Goal: Task Accomplishment & Management: Complete application form

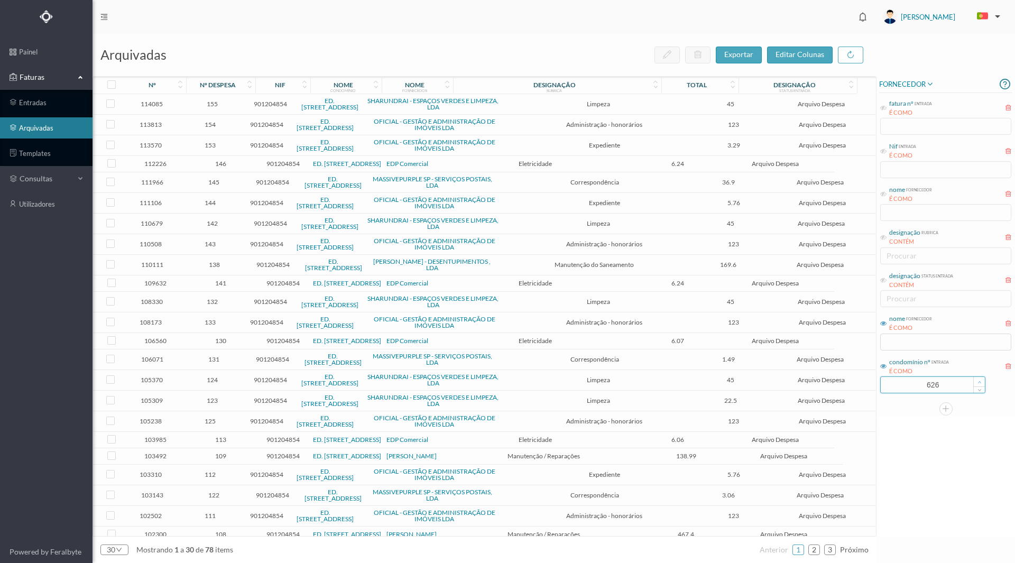
drag, startPoint x: 905, startPoint y: 386, endPoint x: 981, endPoint y: 380, distance: 76.9
click at [980, 380] on div "626" at bounding box center [932, 384] width 105 height 17
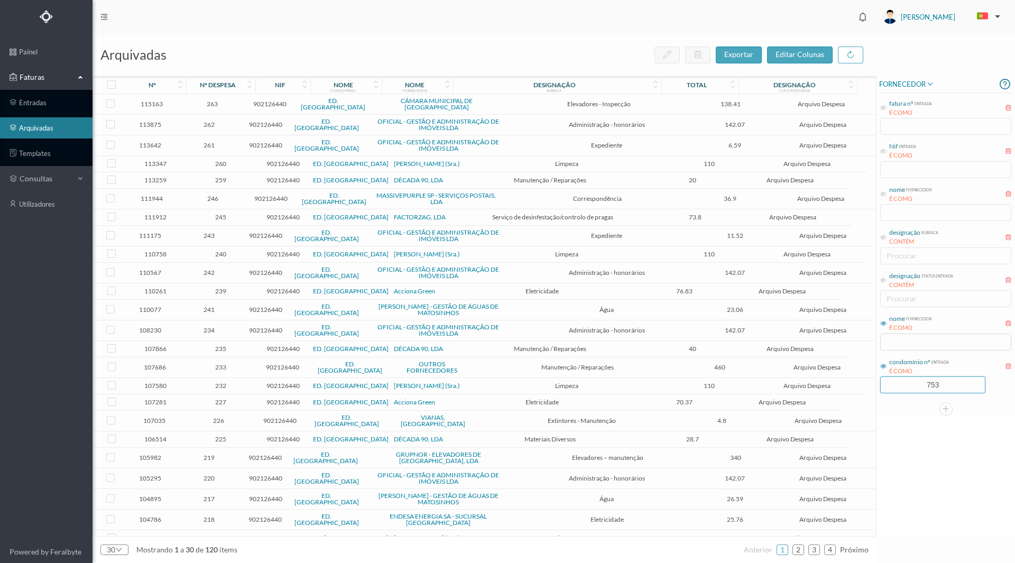
type input "753"
click at [921, 485] on div "FORNECEDOR fatura nº entrada É COMO Nif entrada É COMO nome fornecedor É COMO d…" at bounding box center [945, 306] width 139 height 460
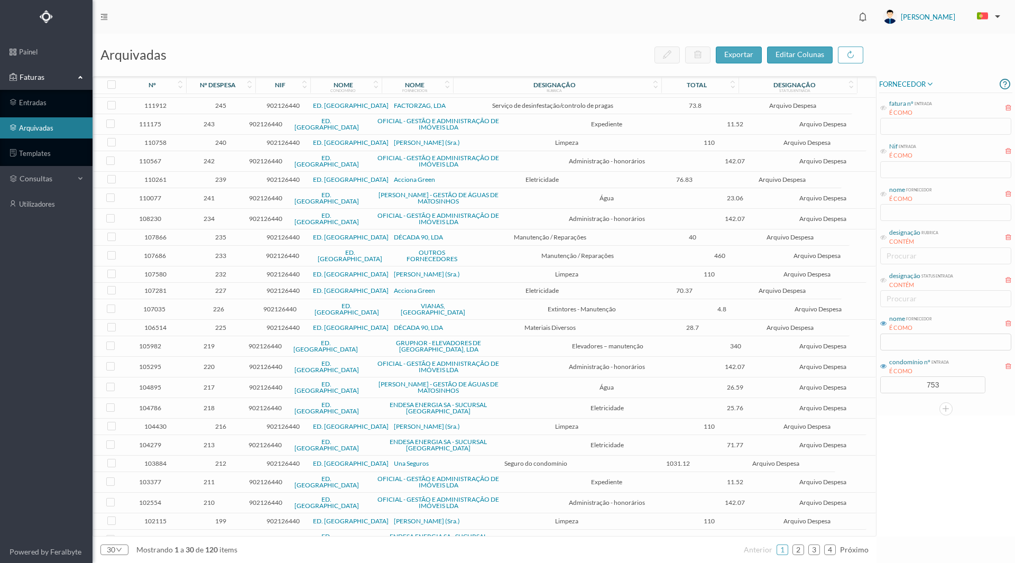
scroll to position [117, 0]
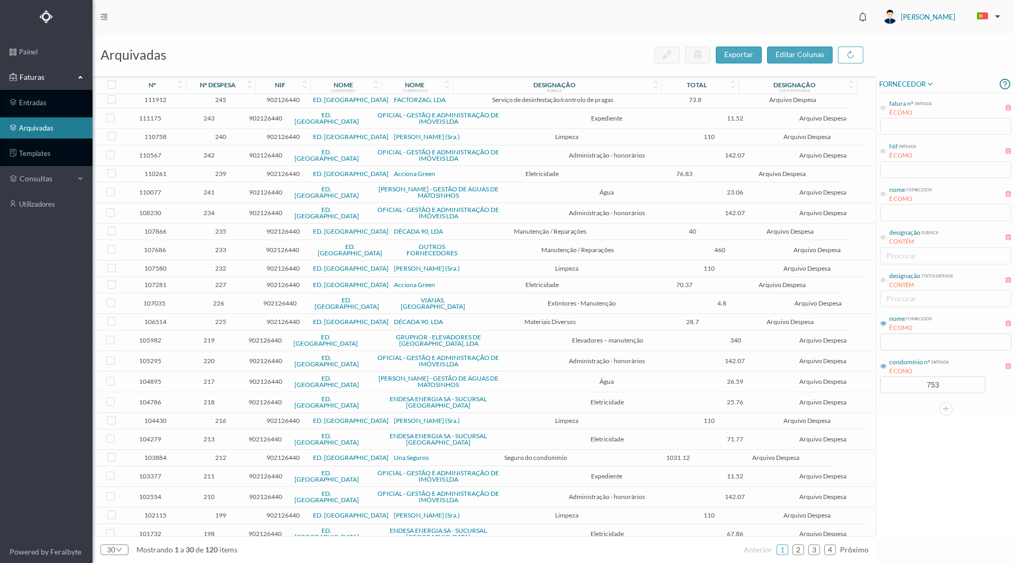
click at [153, 454] on span "103884" at bounding box center [155, 458] width 57 height 8
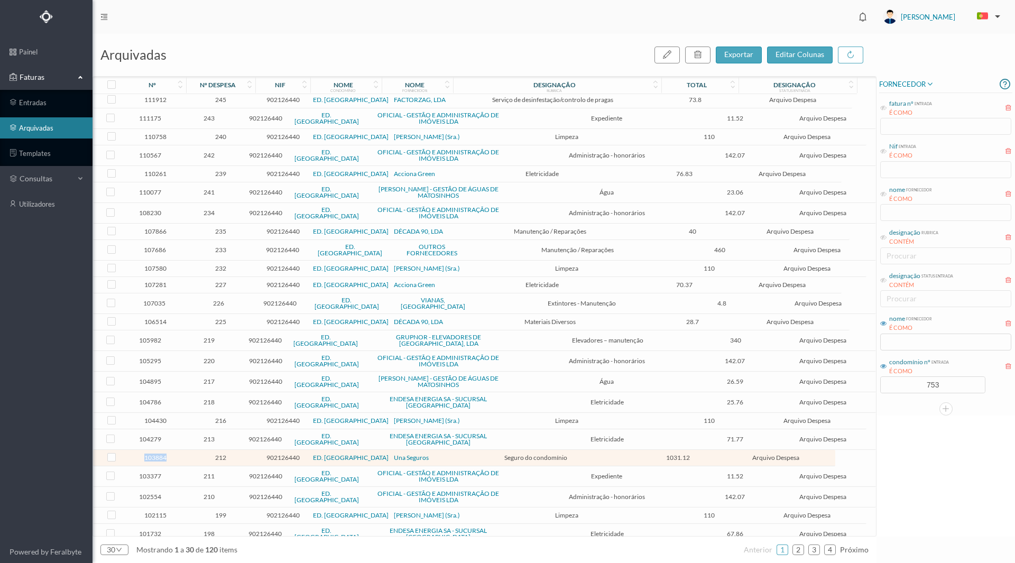
click at [153, 454] on span "103884" at bounding box center [155, 458] width 57 height 8
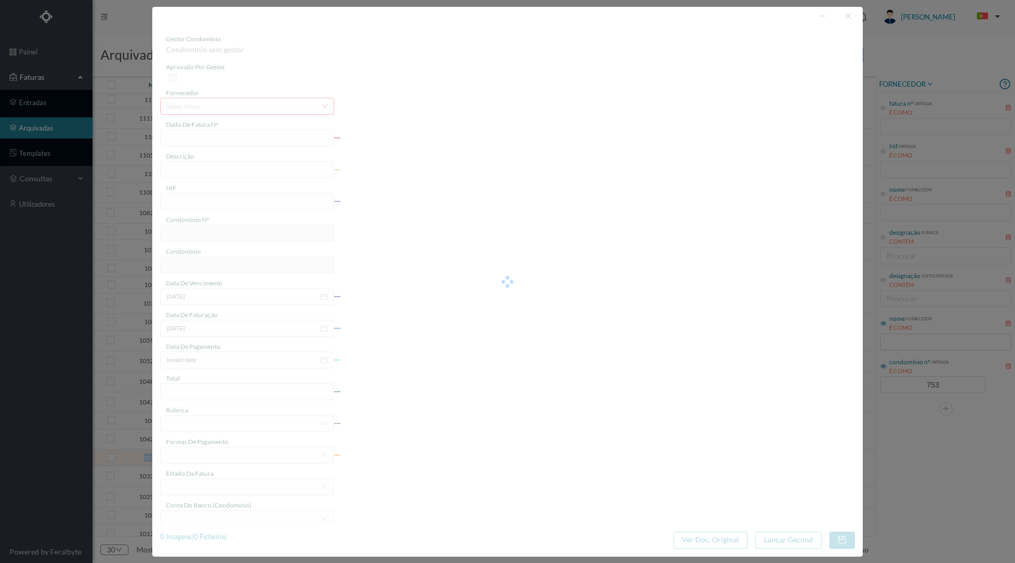
type input "AV2025/230858"
type input "[DATE] a [DATE]"
type input "902126440"
type input "[DATE]"
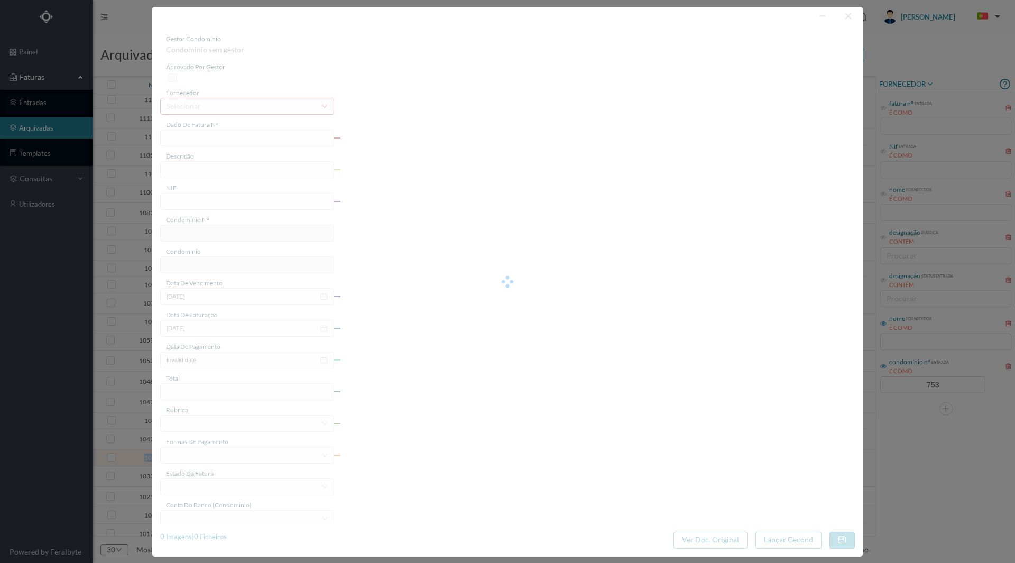
type input "[DATE]"
type input "1031.12"
type input "753"
type input "ED. [GEOGRAPHIC_DATA]"
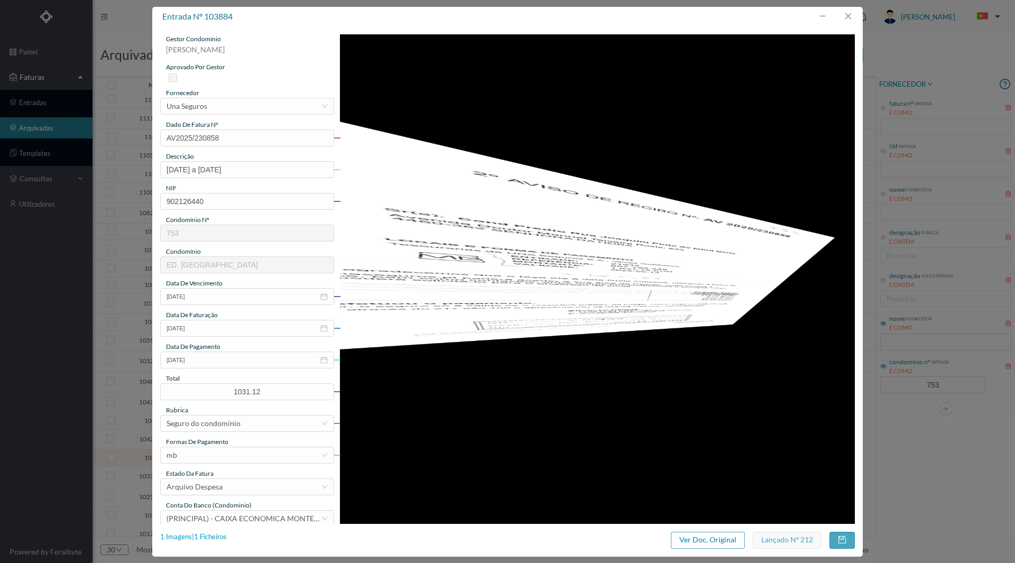
click at [204, 537] on div "1 Imagens | 1 Ficheiros" at bounding box center [193, 537] width 67 height 11
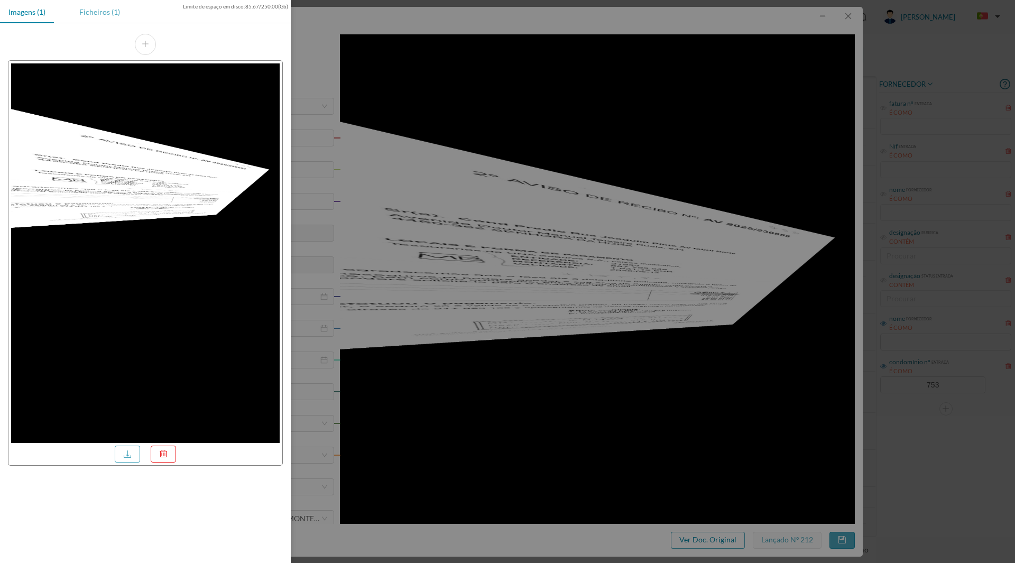
click at [96, 12] on div "Ficheiros (1)" at bounding box center [100, 12] width 58 height 24
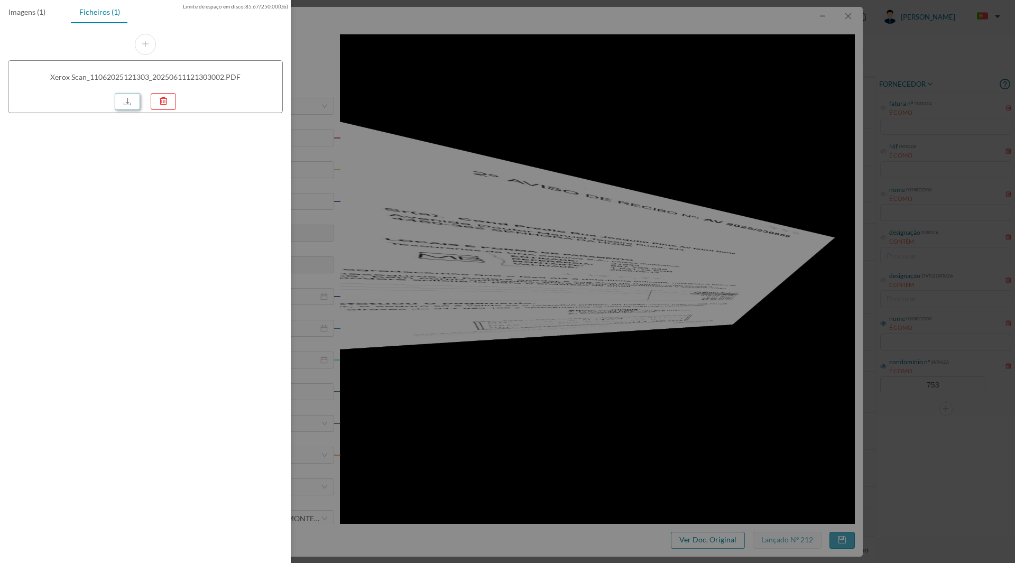
click at [131, 103] on link at bounding box center [127, 101] width 25 height 17
click at [691, 297] on div at bounding box center [507, 281] width 1015 height 563
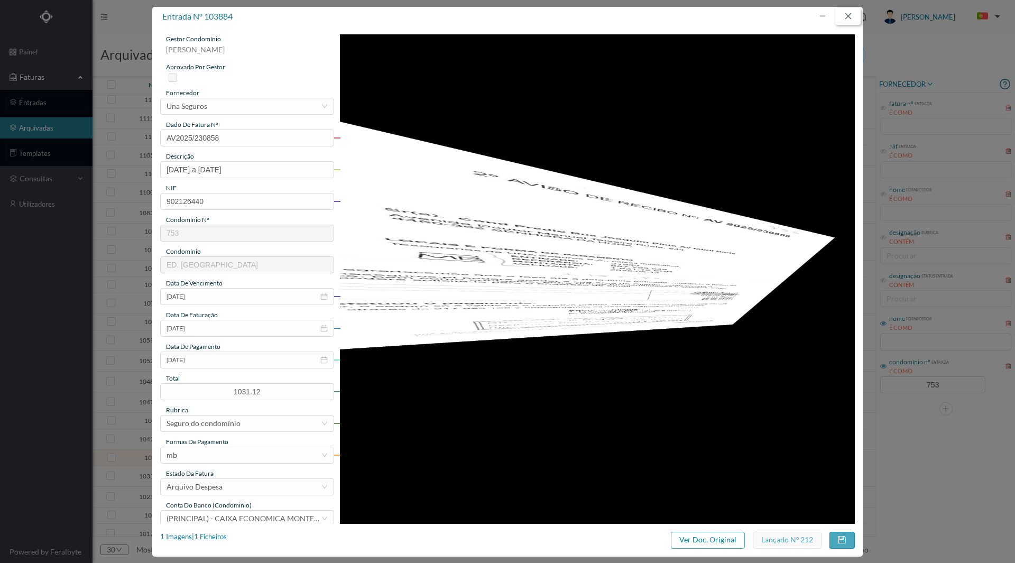
click at [847, 13] on button "button" at bounding box center [847, 16] width 25 height 17
